Goal: Find specific page/section: Find specific page/section

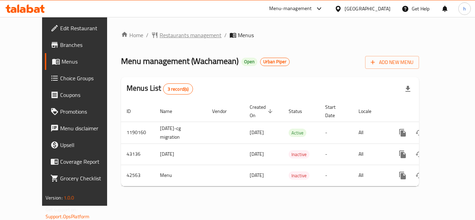
click at [161, 38] on span "Restaurants management" at bounding box center [191, 35] width 62 height 8
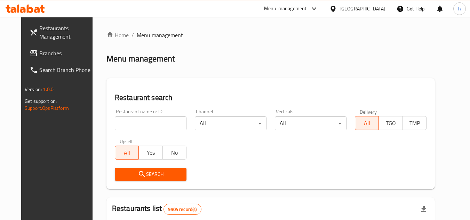
click at [39, 55] on span "Branches" at bounding box center [66, 53] width 55 height 8
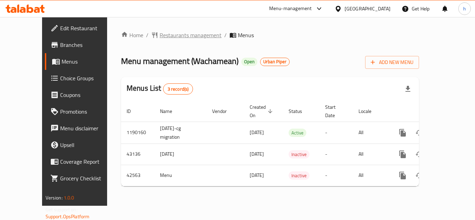
click at [160, 39] on span "Restaurants management" at bounding box center [191, 35] width 62 height 8
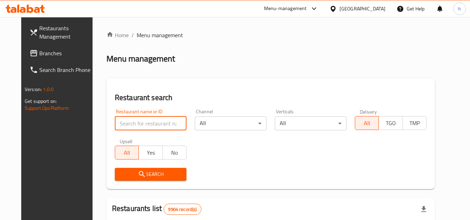
click at [128, 124] on input "search" at bounding box center [151, 124] width 72 height 14
paste input "22032"
type input "22032"
click button "Search" at bounding box center [151, 174] width 72 height 13
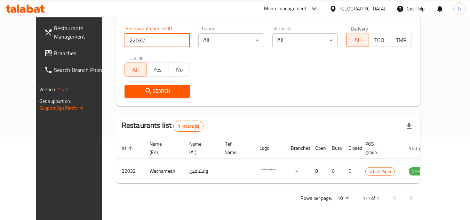
scroll to position [84, 0]
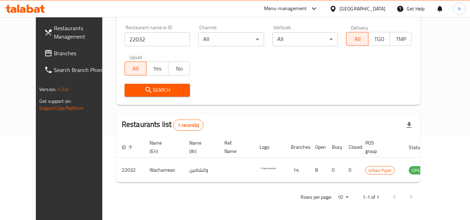
click at [380, 9] on div "[GEOGRAPHIC_DATA]" at bounding box center [363, 9] width 46 height 8
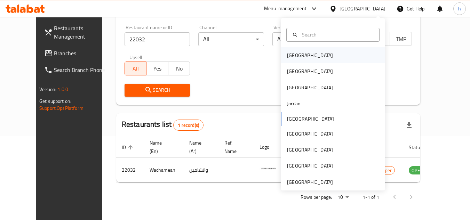
click at [300, 61] on div "[GEOGRAPHIC_DATA]" at bounding box center [309, 55] width 57 height 16
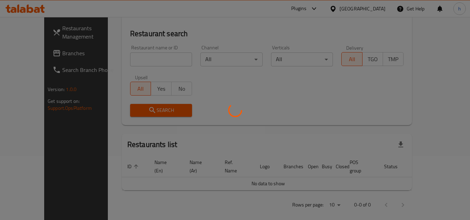
scroll to position [84, 0]
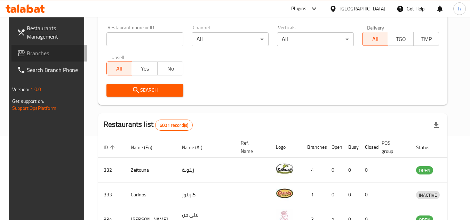
click at [34, 57] on span "Branches" at bounding box center [54, 53] width 55 height 8
